Goal: Task Accomplishment & Management: Use online tool/utility

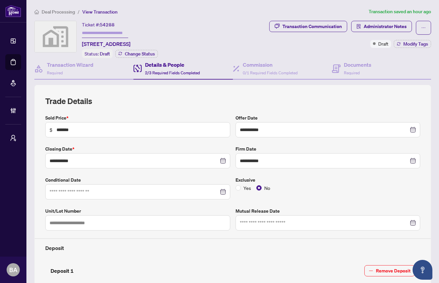
scroll to position [5, 0]
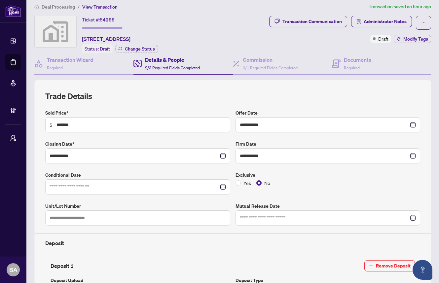
click at [212, 18] on div "Ticket #: 54288 [STREET_ADDRESS] Status: Draft Change Status" at bounding box center [123, 34] width 178 height 37
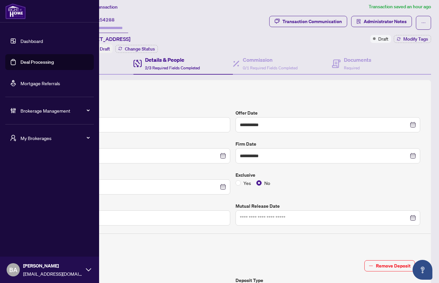
click at [35, 41] on link "Dashboard" at bounding box center [31, 41] width 22 height 6
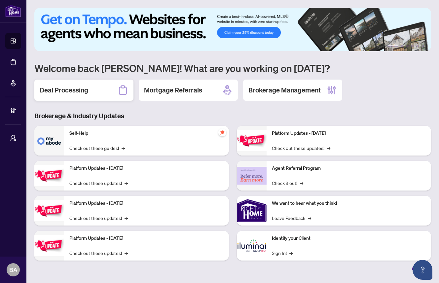
click at [78, 90] on h2 "Deal Processing" at bounding box center [64, 90] width 49 height 9
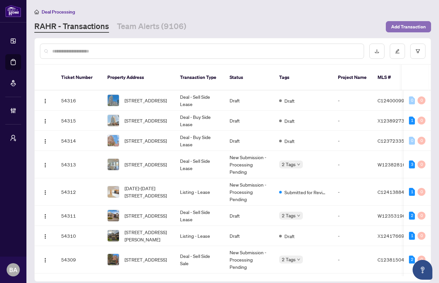
click at [397, 26] on span "Add Transaction" at bounding box center [408, 26] width 35 height 11
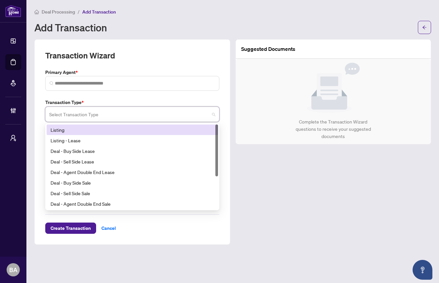
click at [115, 115] on input "search" at bounding box center [129, 115] width 160 height 15
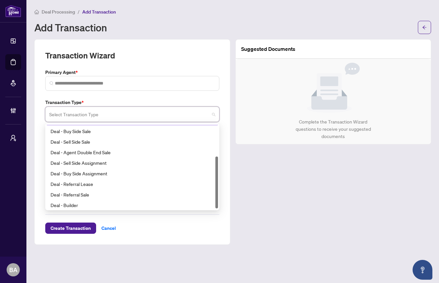
scroll to position [53, 0]
